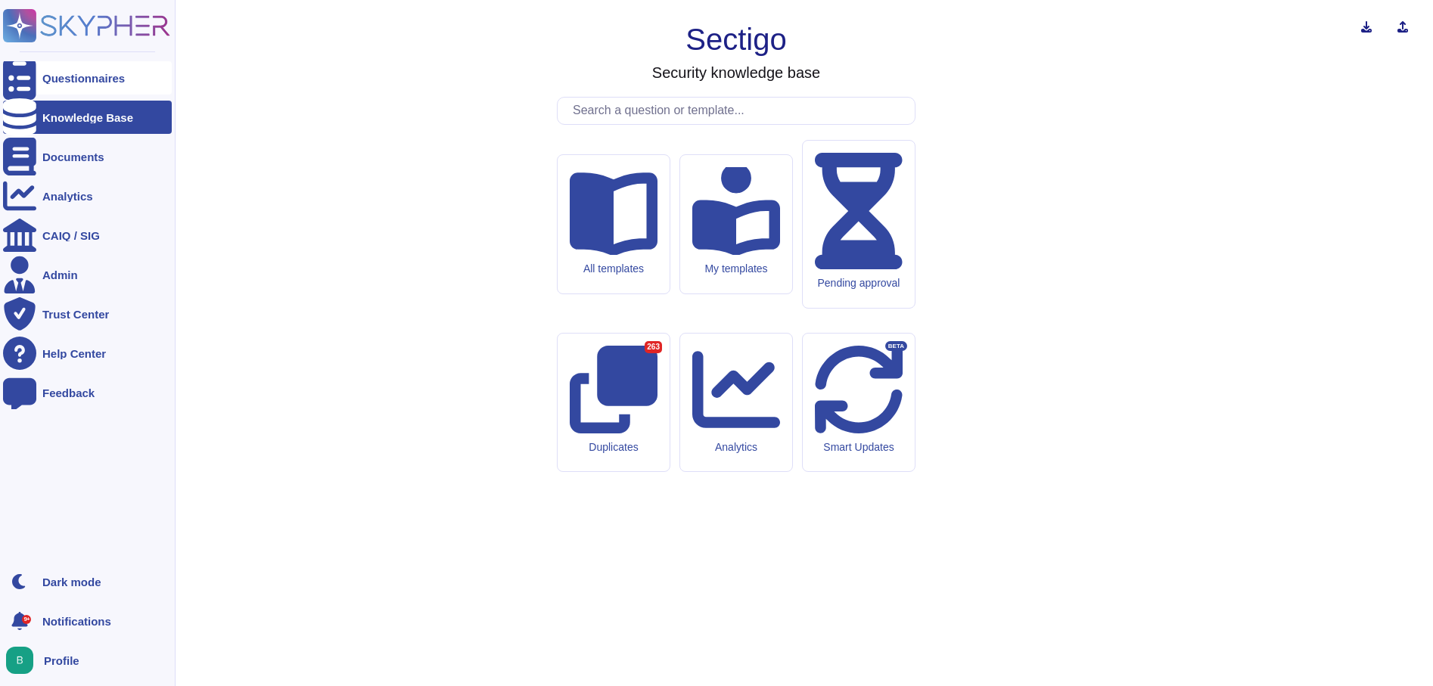
click at [66, 78] on div "Questionnaires" at bounding box center [83, 78] width 82 height 11
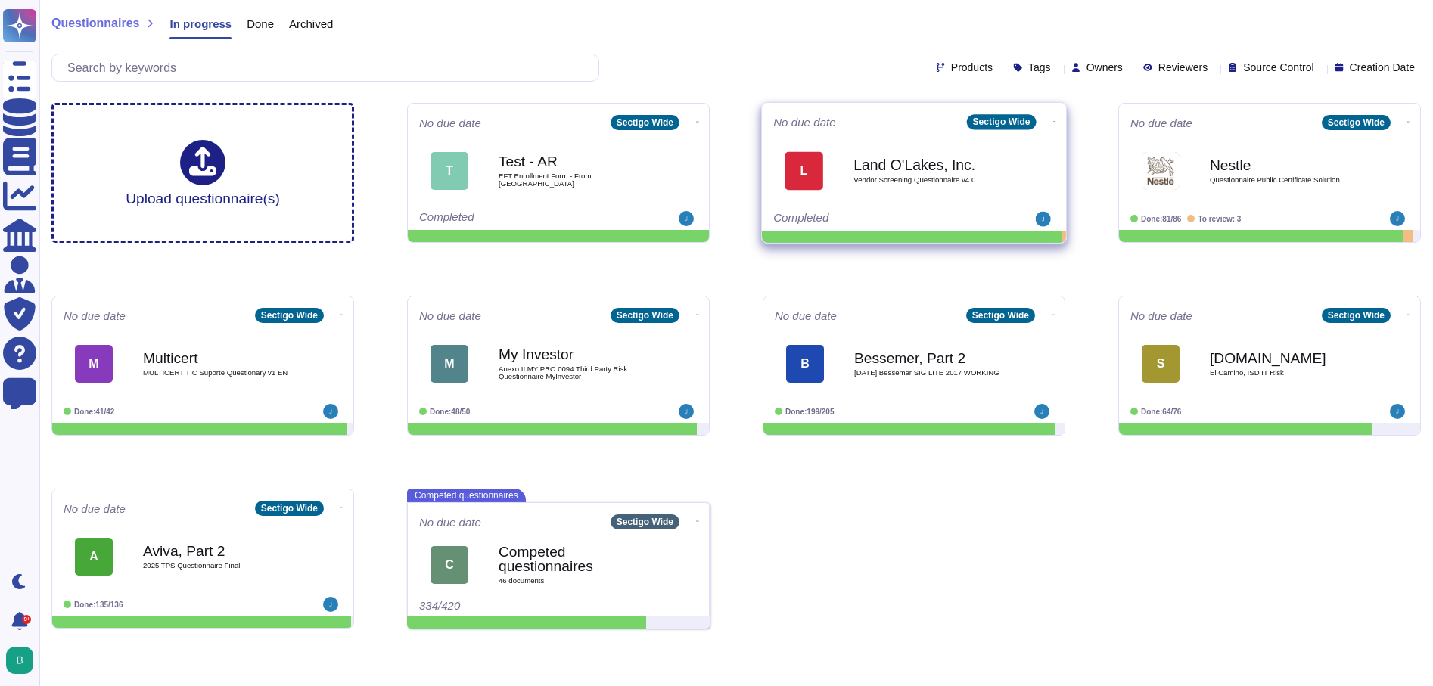
click at [929, 185] on div "Land O'Lakes, Inc. Vendor Screening Questionnaire v4.0" at bounding box center [930, 170] width 153 height 61
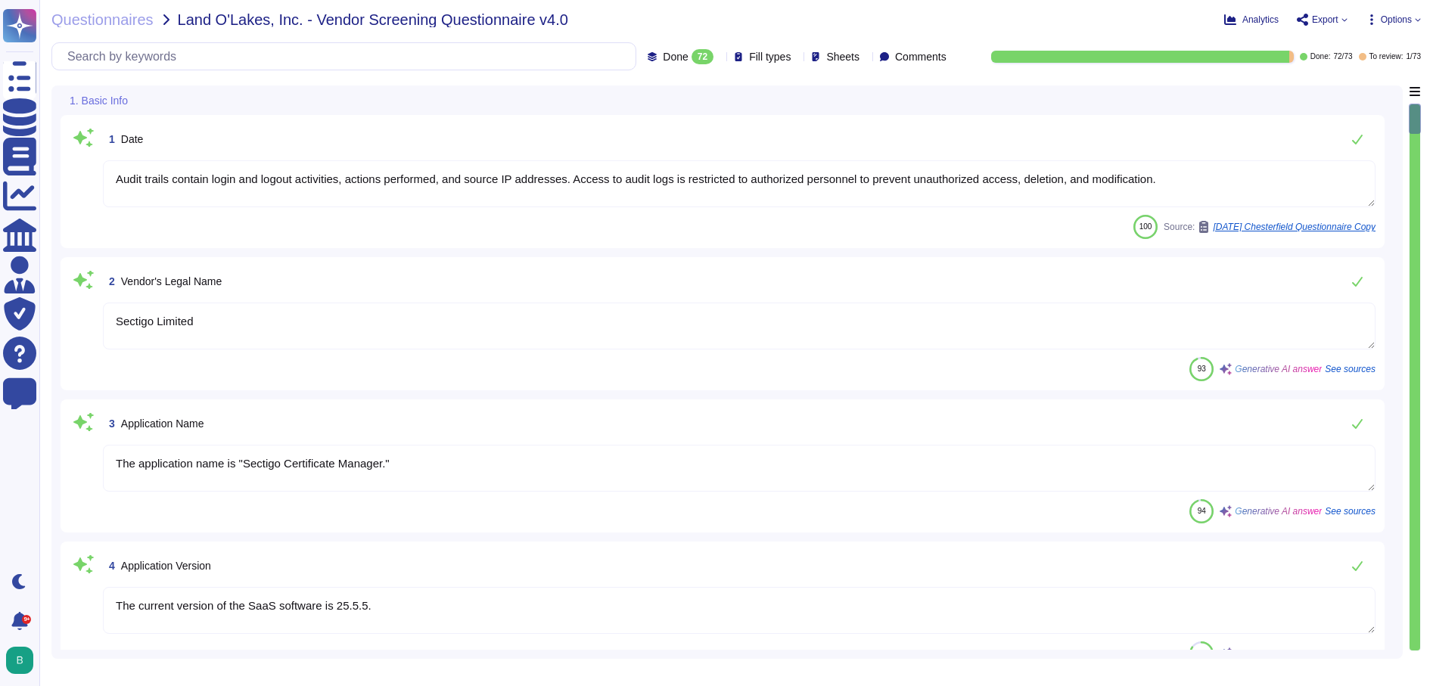
type textarea "Audit trails contain login and logout activities, actions performed, and source…"
type textarea "Sectigo Limited"
type textarea "The application name is "Sectigo Certificate Manager.""
type textarea "The current version of the SaaS software is 25.5.5."
type textarea "Sectigo offers a comprehensive range of digital identity solutions and certific…"
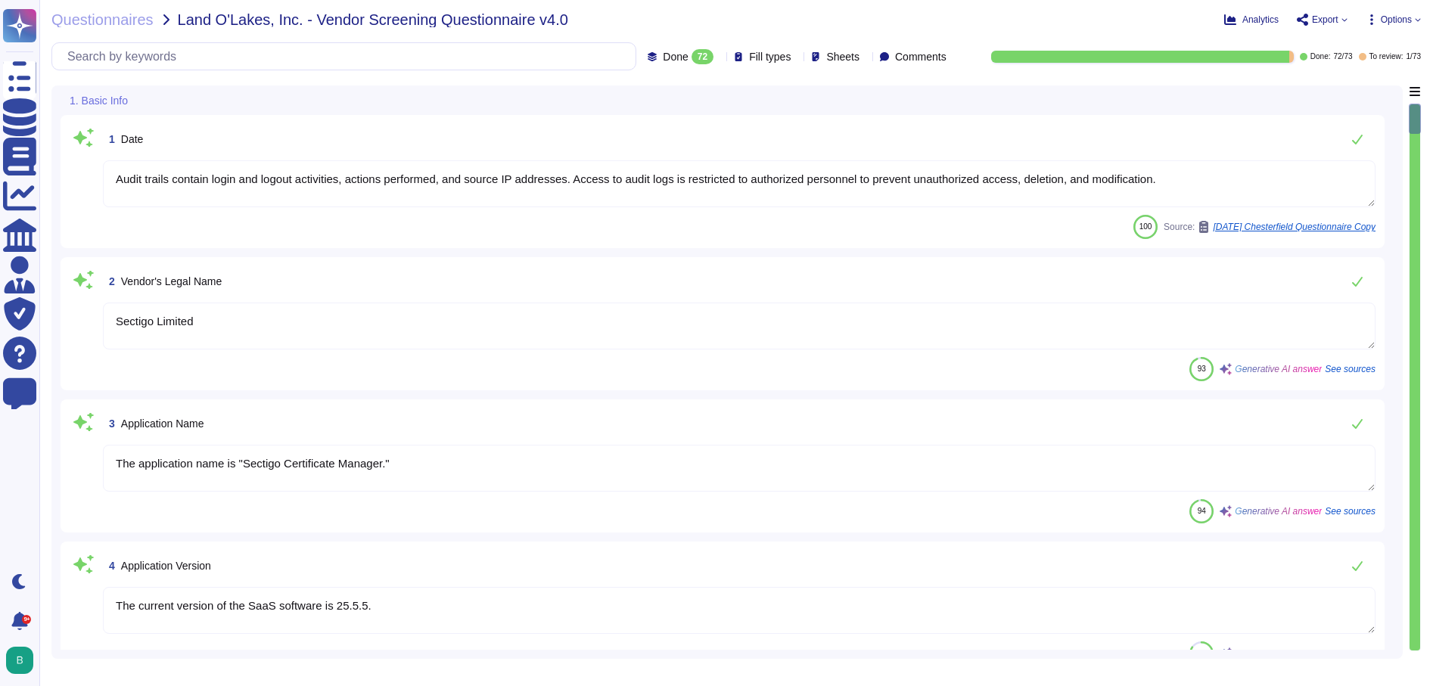
click at [1320, 16] on span "Export" at bounding box center [1325, 19] width 26 height 9
click at [1351, 92] on p "Download" at bounding box center [1378, 113] width 54 height 42
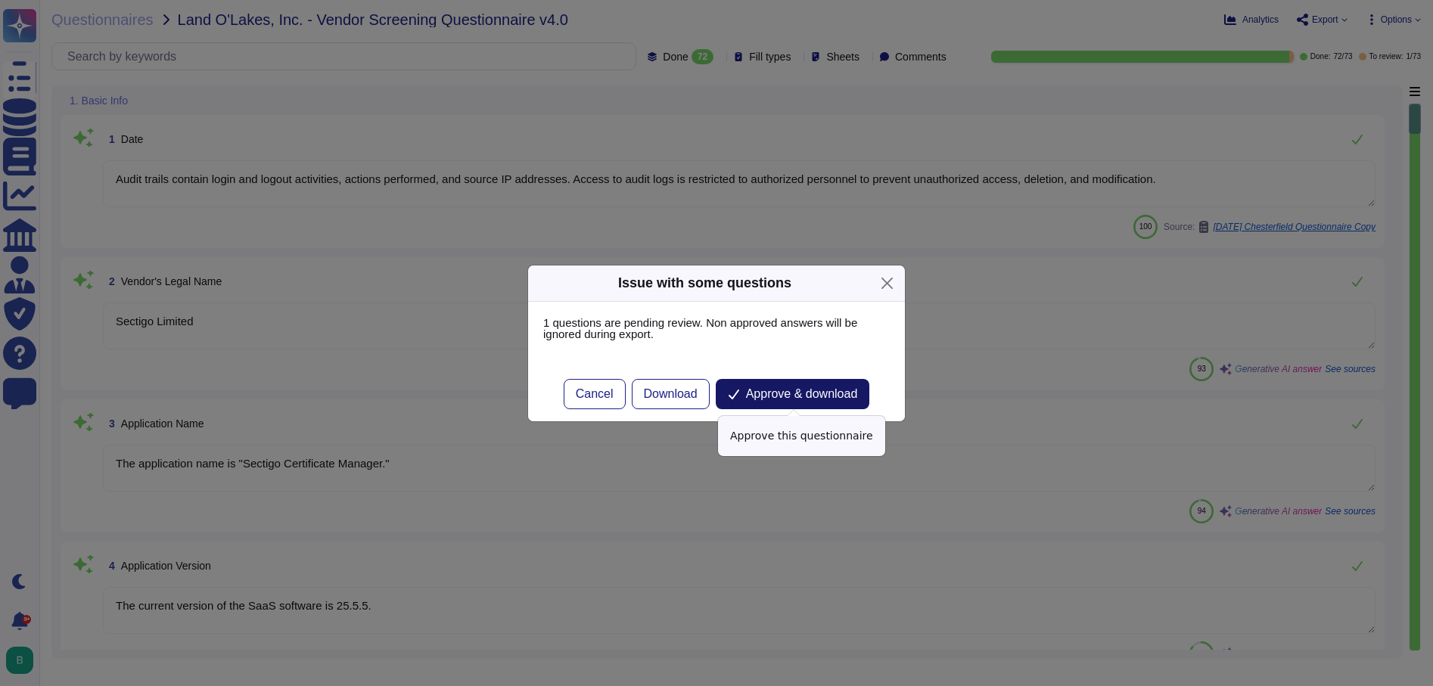
click at [826, 398] on span "Approve & download" at bounding box center [802, 394] width 112 height 12
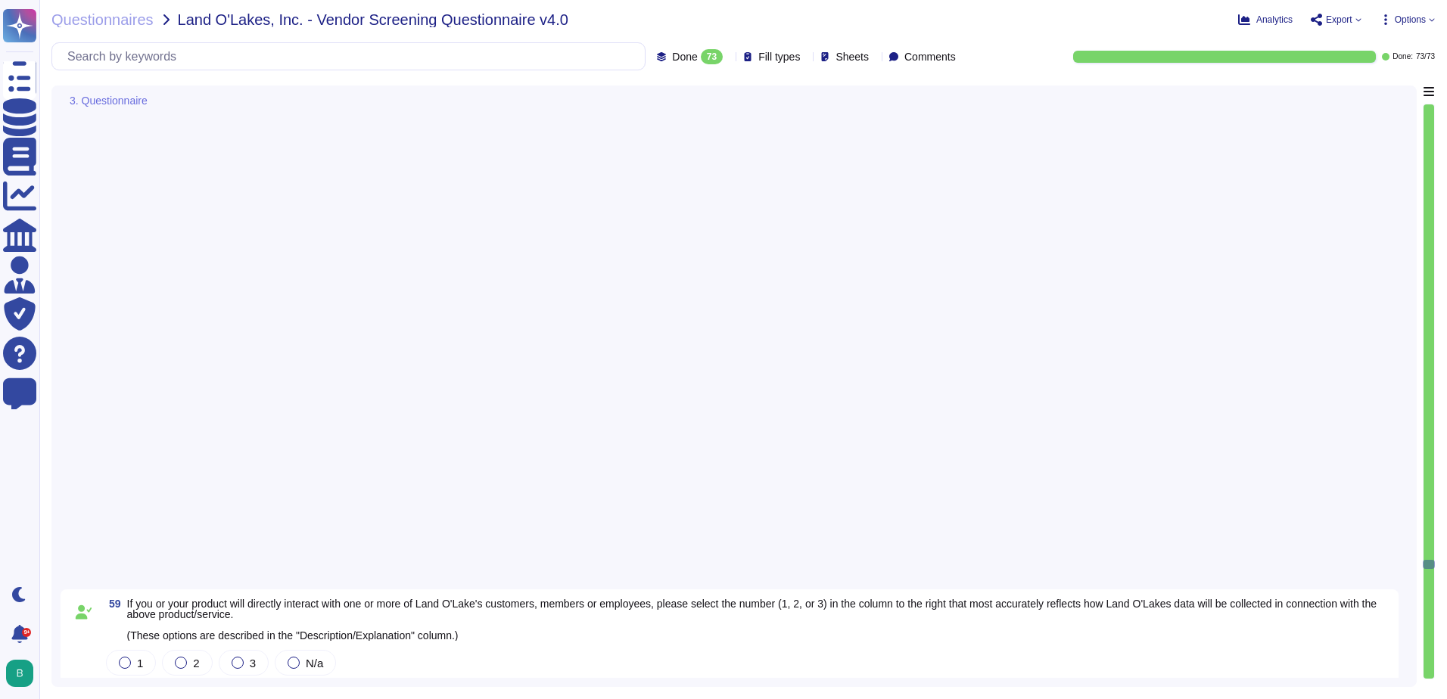
type textarea "1 = LOL supplies all relevant customer, member or employee data to you 2 = LOL …"
type textarea "Yes. Description/Explanation: Data may be accessed by or transferred to servers…"
type textarea "Sectigo implements a comprehensive security program that includes several key m…"
type textarea "Only development and production employees of the highest permission level may a…"
type textarea "Yes, we utilize encryption at rest. All customer data, including backups, is en…"
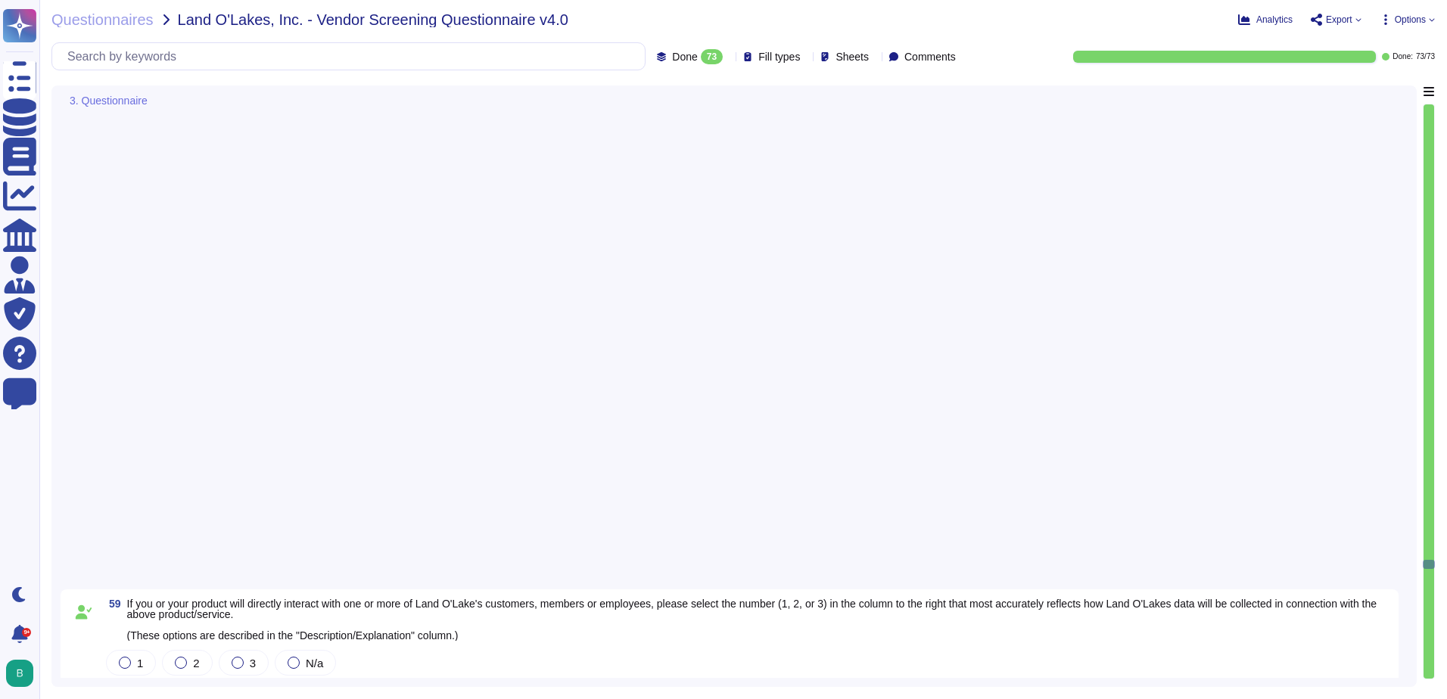
scroll to position [6886, 0]
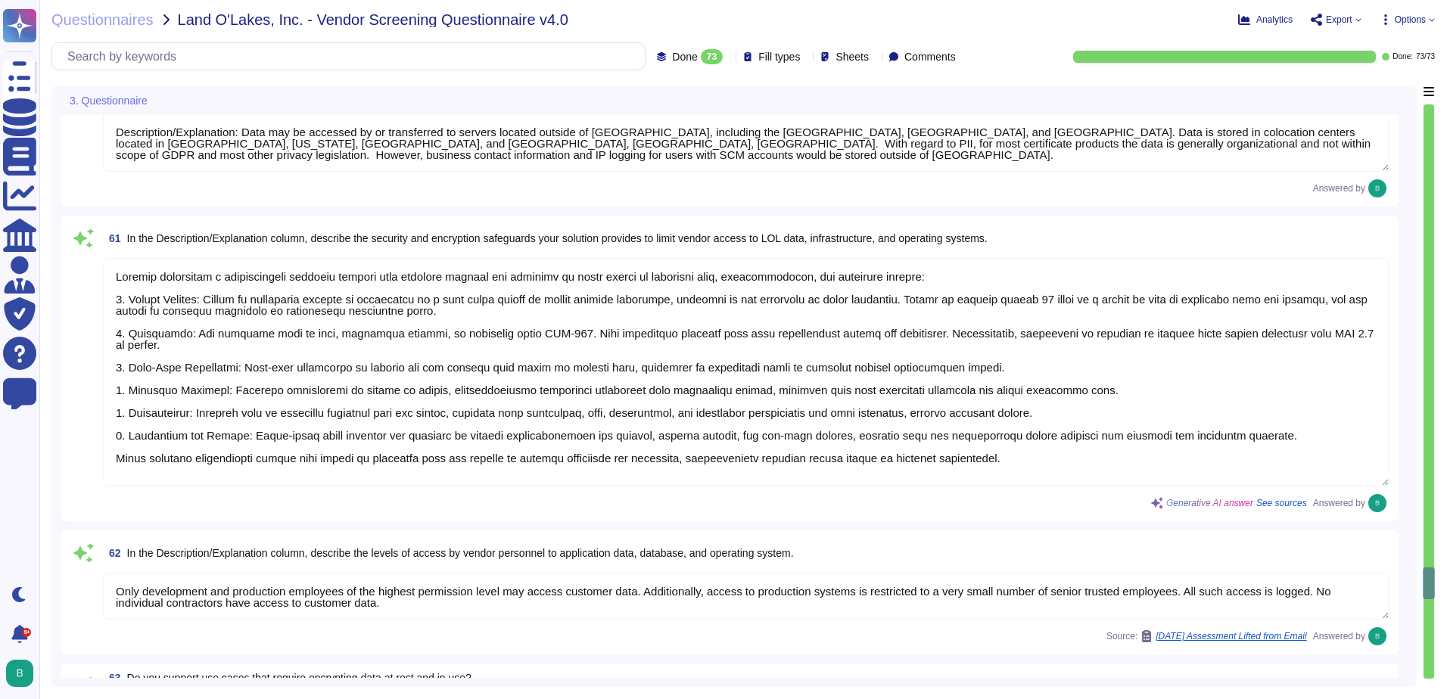
type textarea "1 = LOL supplies all relevant customer, member or employee data to you 2 = LOL …"
type textarea "For security purposes, we generally do not permit customers to perform their ow…"
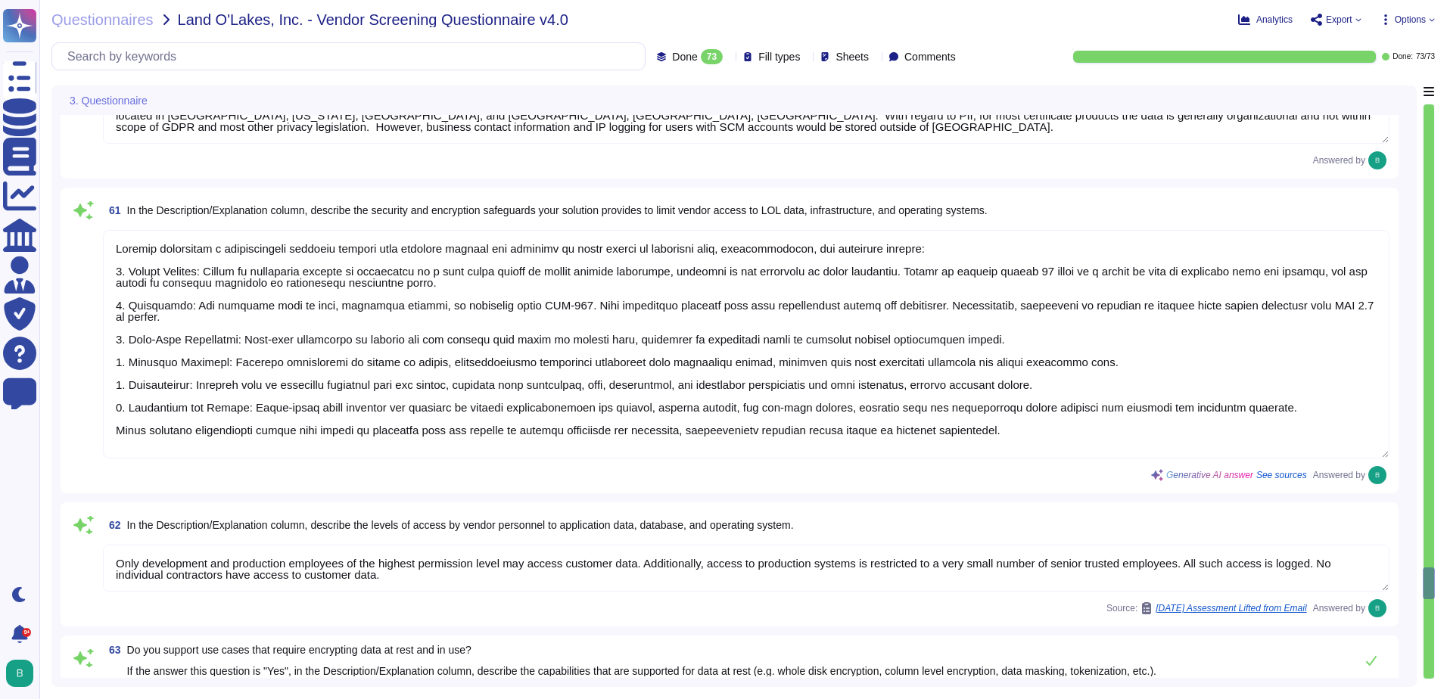
drag, startPoint x: 975, startPoint y: 425, endPoint x: 105, endPoint y: 225, distance: 892.8
click at [105, 225] on div "61 In the Description/Explanation column, describe the security and encryption …" at bounding box center [730, 341] width 1320 height 288
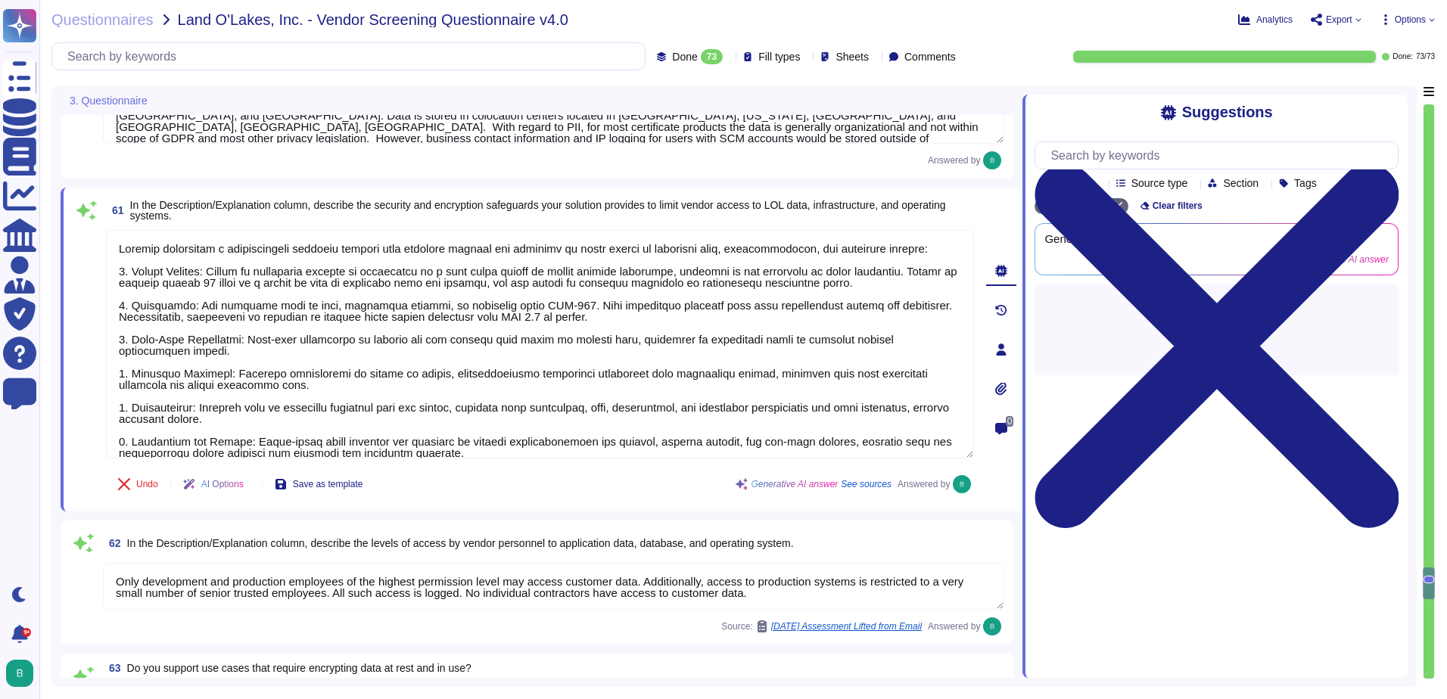
type textarea "1 = LOL supplies all relevant customer, member or employee data to you 2 = LOL …"
type textarea "For security purposes, we generally do not permit customers to perform their ow…"
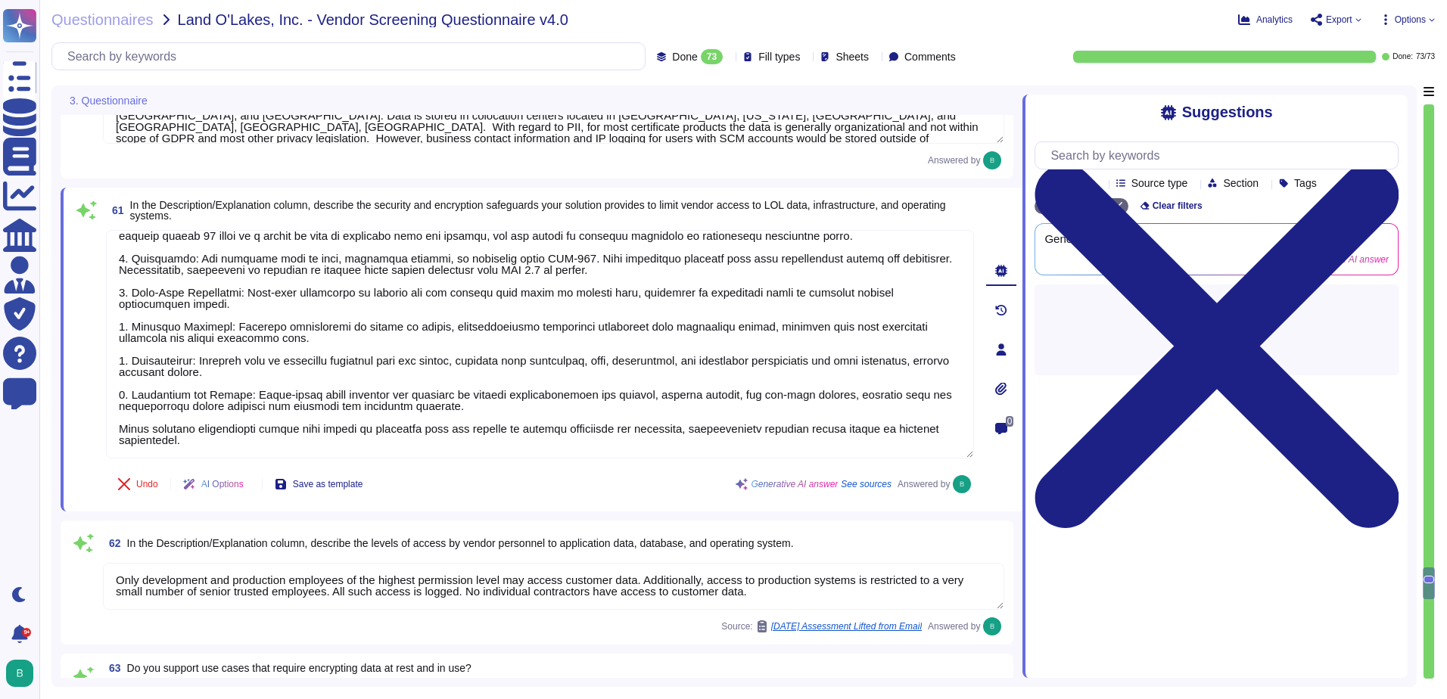
scroll to position [0, 0]
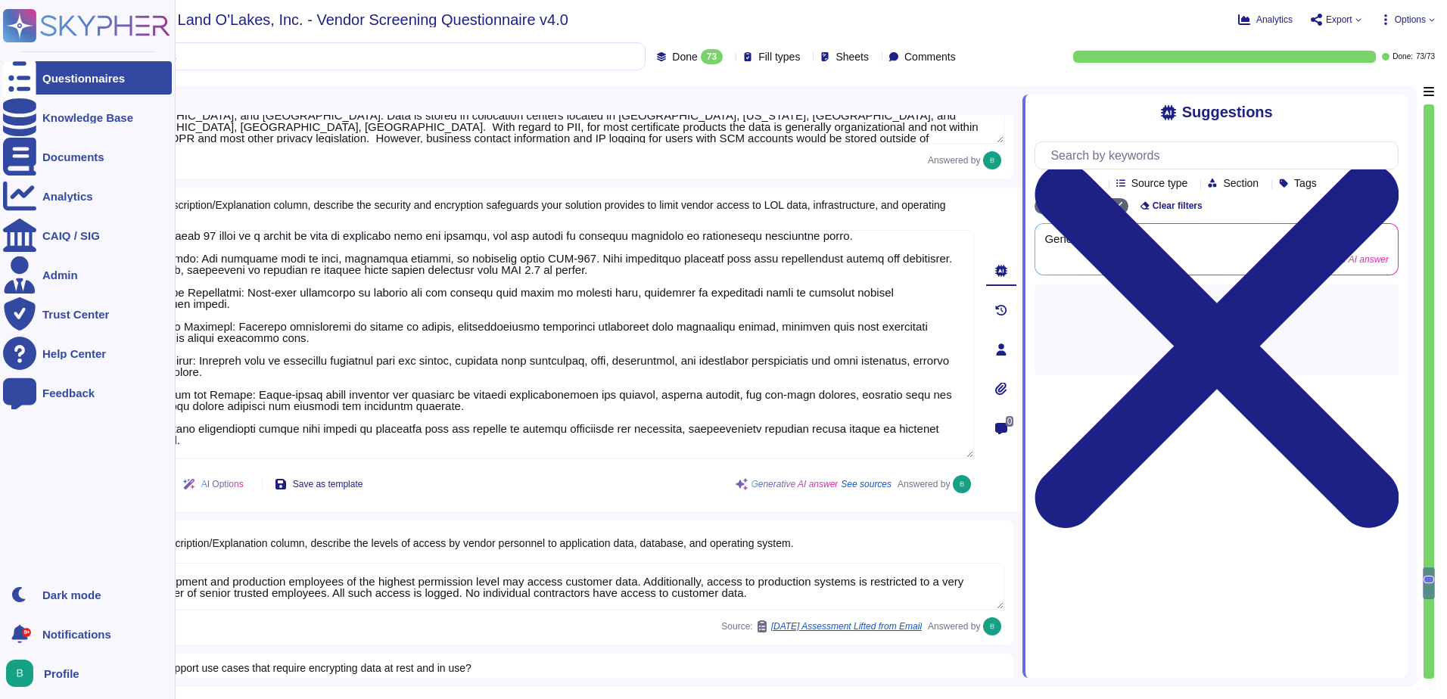
drag, startPoint x: 749, startPoint y: 592, endPoint x: 28, endPoint y: 558, distance: 722.0
click at [28, 558] on div "Questionnaires Knowledge Base Documents Analytics CAIQ / SIG Admin Trust Center…" at bounding box center [723, 349] width 1447 height 699
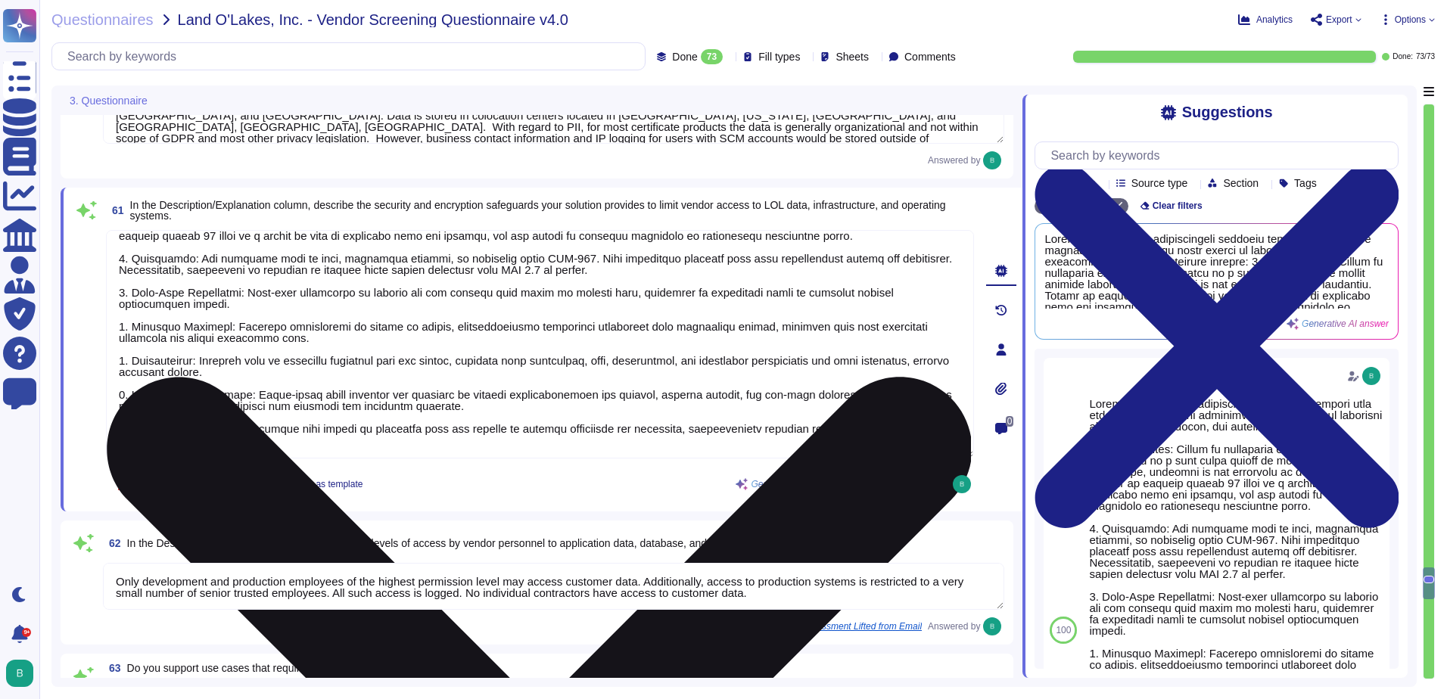
type textarea "1 = LOL supplies all relevant customer, member or employee data to you 2 = LOL …"
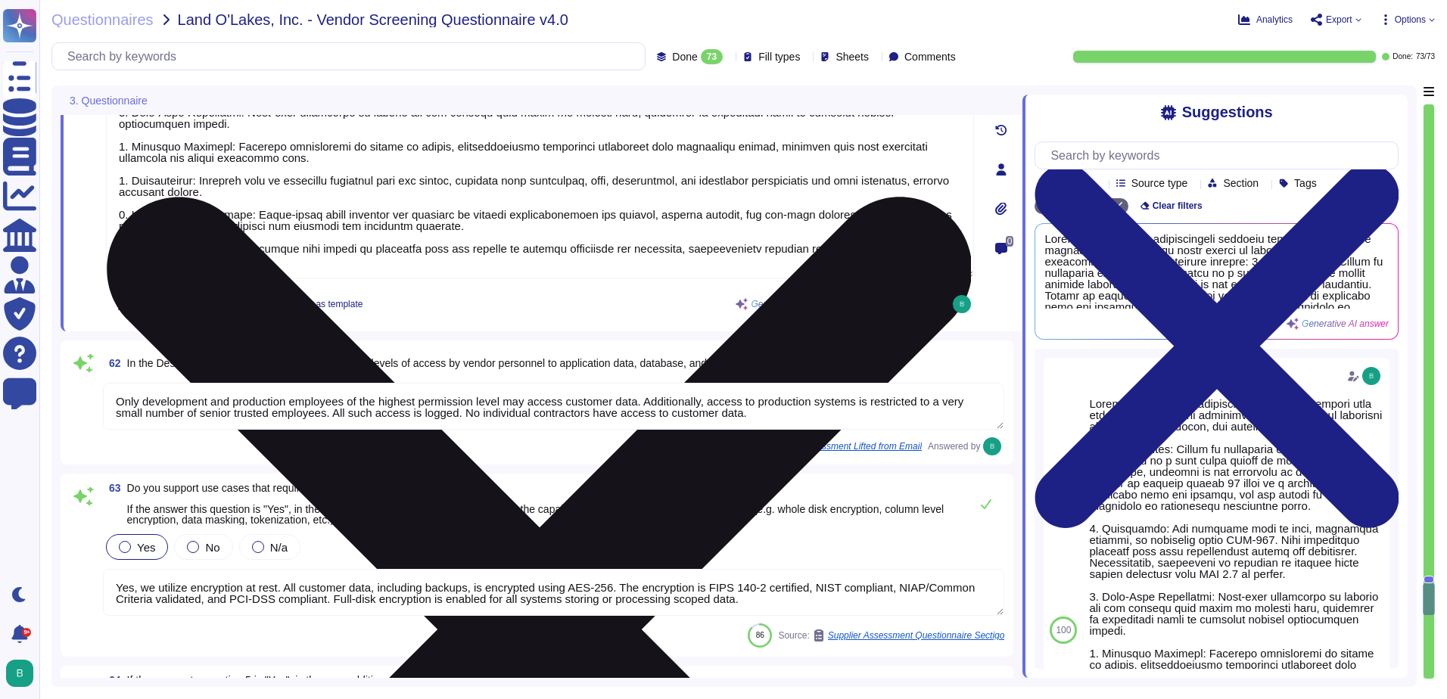
type textarea "Yes, we engage a third-party security team to complete an annual penetration te…"
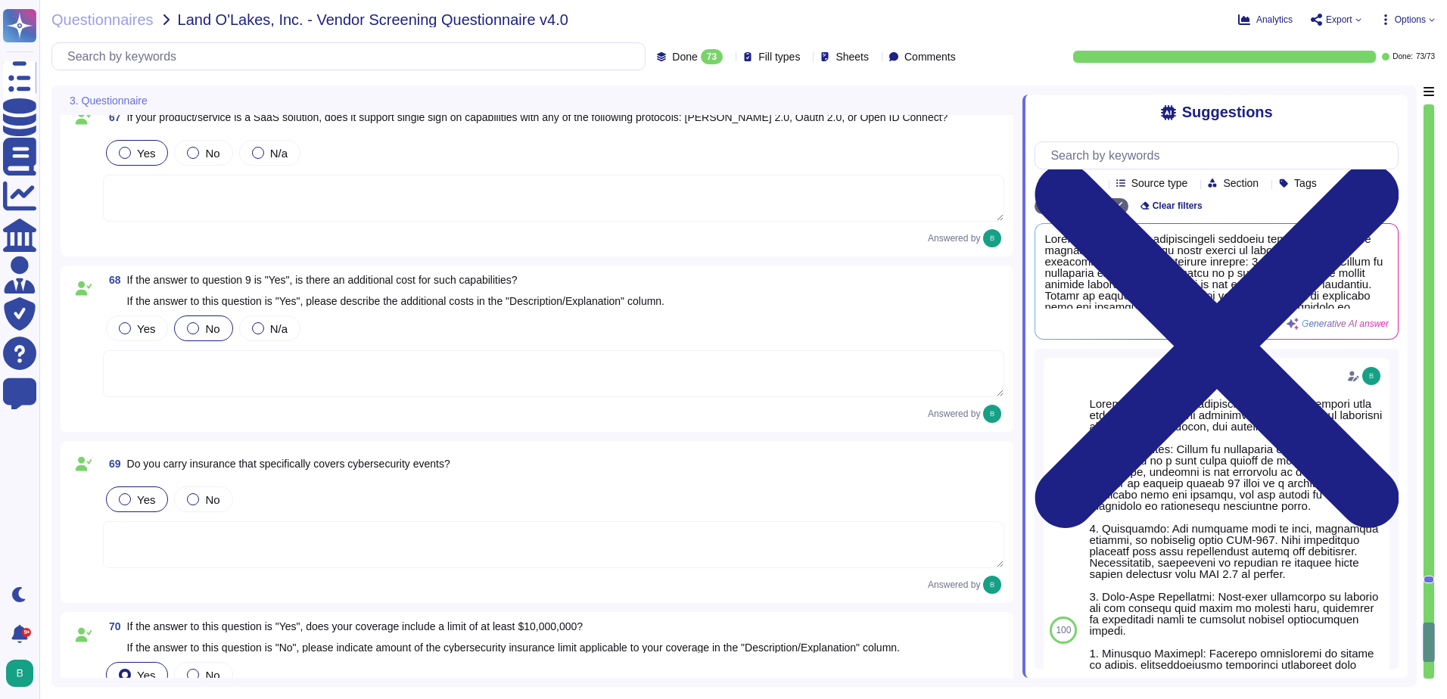
type textarea "We have one person who serves as our data protection officer. Additional person…"
type textarea "Yes, we have a well-documented Disaster Recovery Plan in place. There is no sin…"
type textarea "Our standard SLA for notification in the event of a breach depends on the natur…"
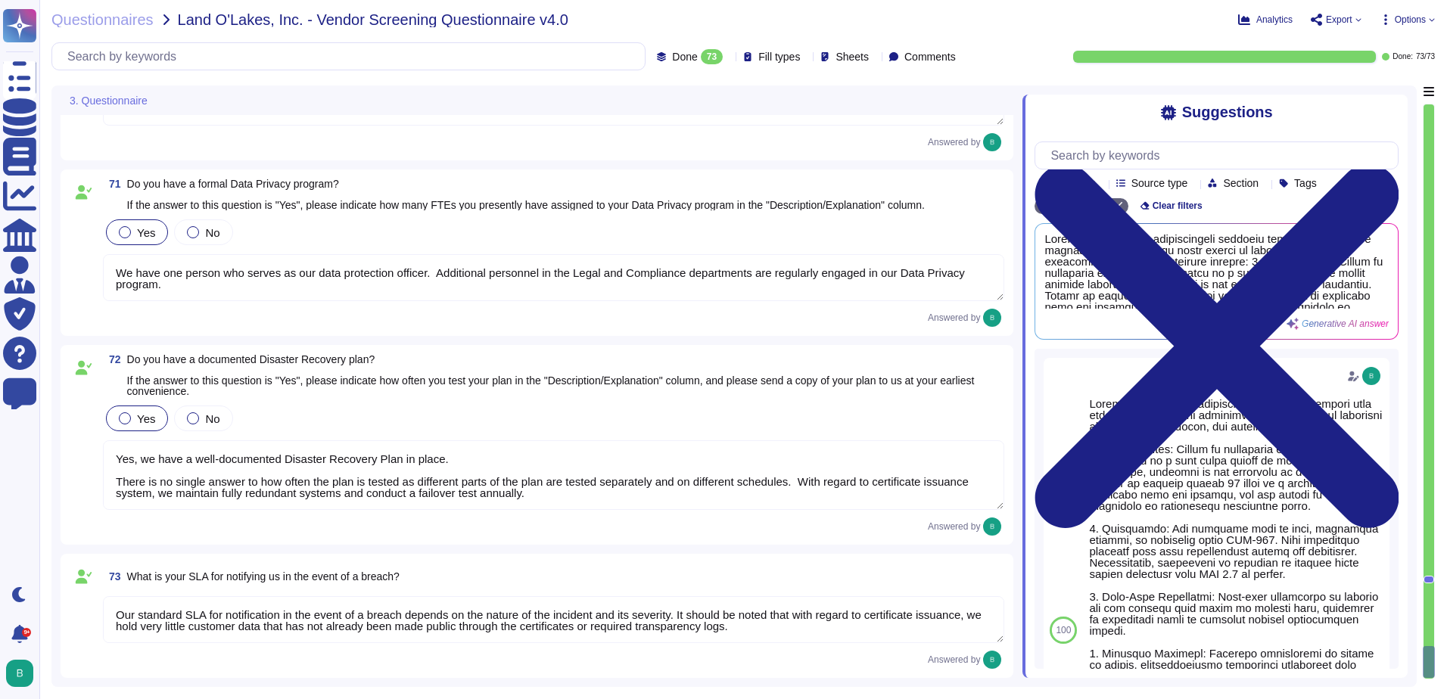
scroll to position [2, 0]
drag, startPoint x: 785, startPoint y: 633, endPoint x: 115, endPoint y: 505, distance: 682.5
